Goal: Find specific page/section: Find specific page/section

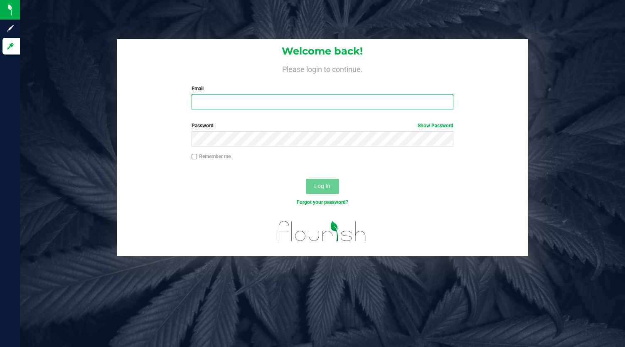
click at [318, 99] on input "Email" at bounding box center [323, 101] width 262 height 15
type input "[EMAIL_ADDRESS][DOMAIN_NAME]"
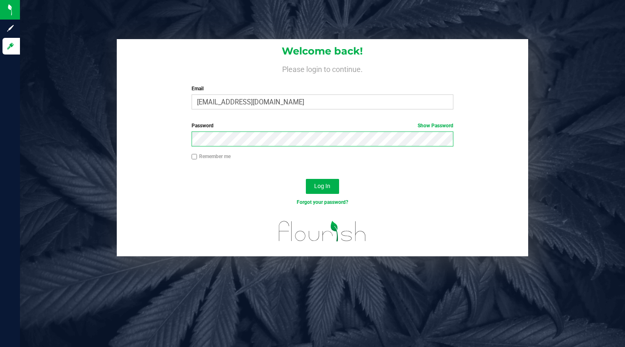
click at [306, 179] on button "Log In" at bounding box center [322, 186] width 33 height 15
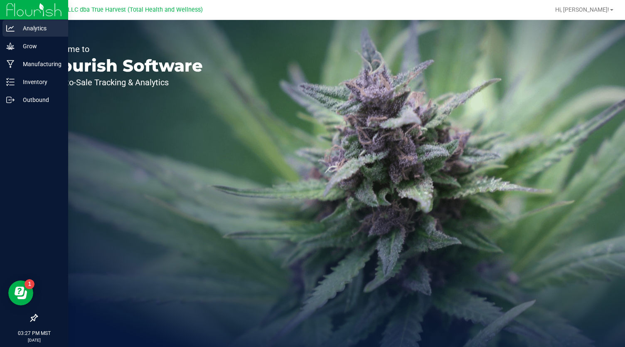
click at [34, 28] on p "Analytics" at bounding box center [40, 28] width 50 height 10
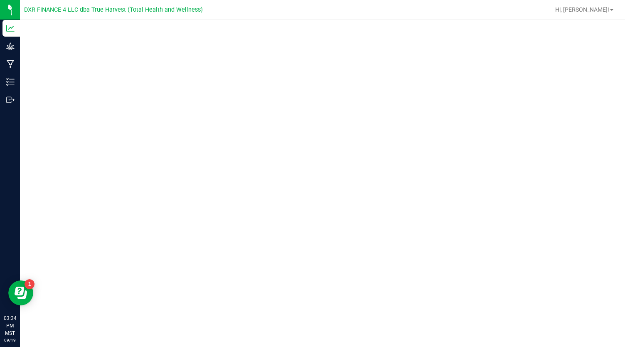
click at [390, 10] on div at bounding box center [378, 10] width 344 height 16
click at [369, 11] on div at bounding box center [378, 10] width 344 height 16
